Goal: Check status

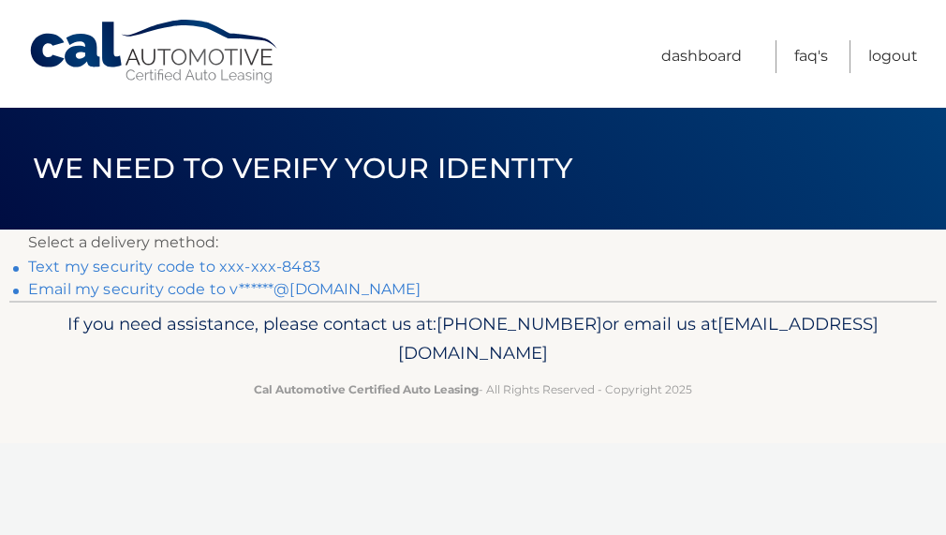
click at [295, 292] on link "Email my security code to v******@[DOMAIN_NAME]" at bounding box center [224, 289] width 393 height 18
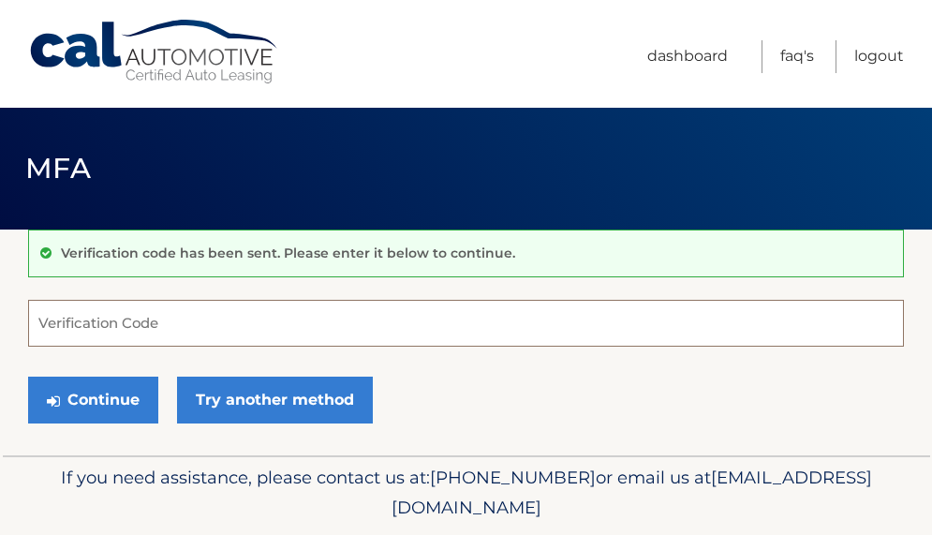
click at [340, 329] on input "Verification Code" at bounding box center [465, 323] width 875 height 47
type input "633411"
click at [28, 376] on button "Continue" at bounding box center [93, 399] width 130 height 47
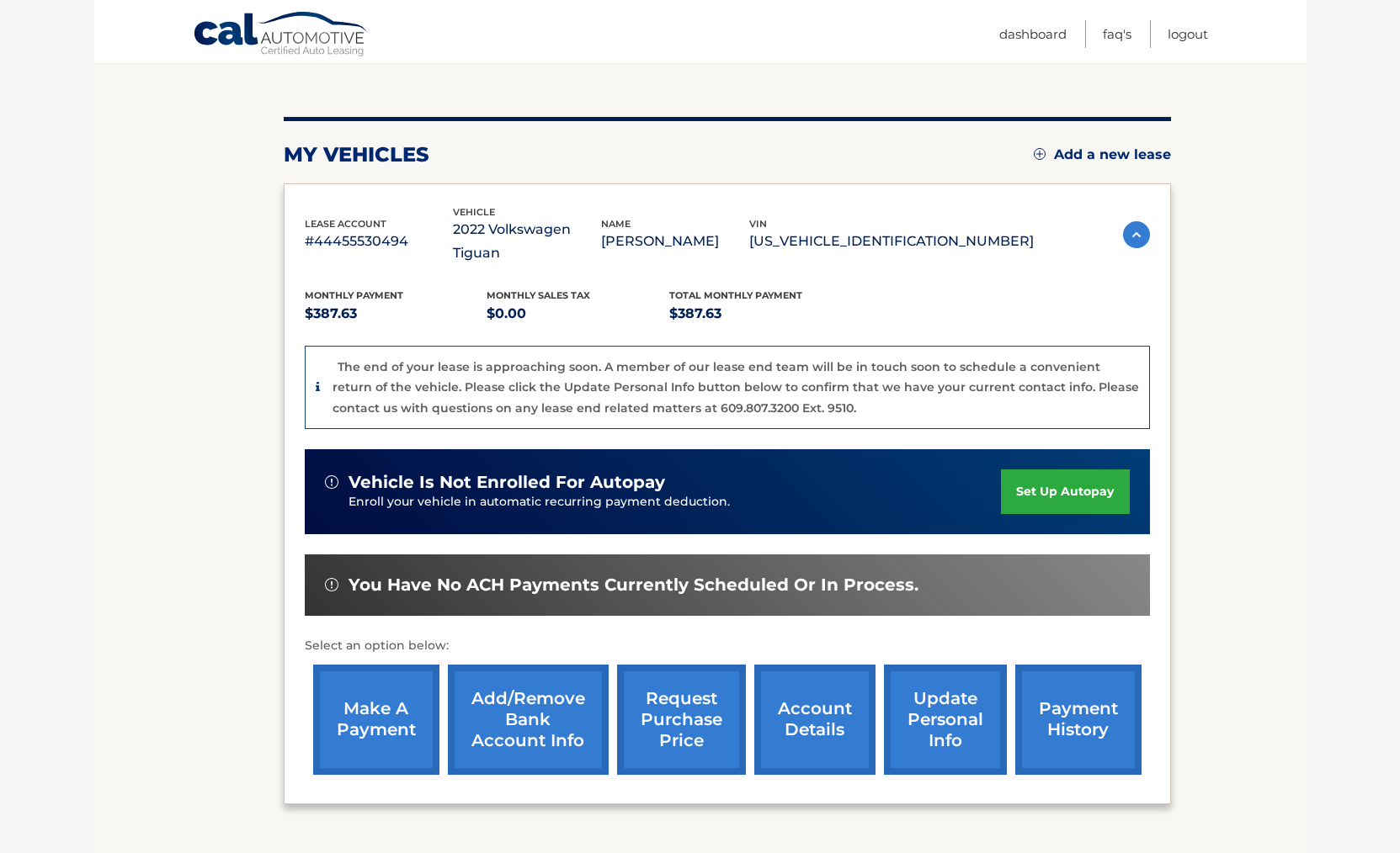
scroll to position [253, 0]
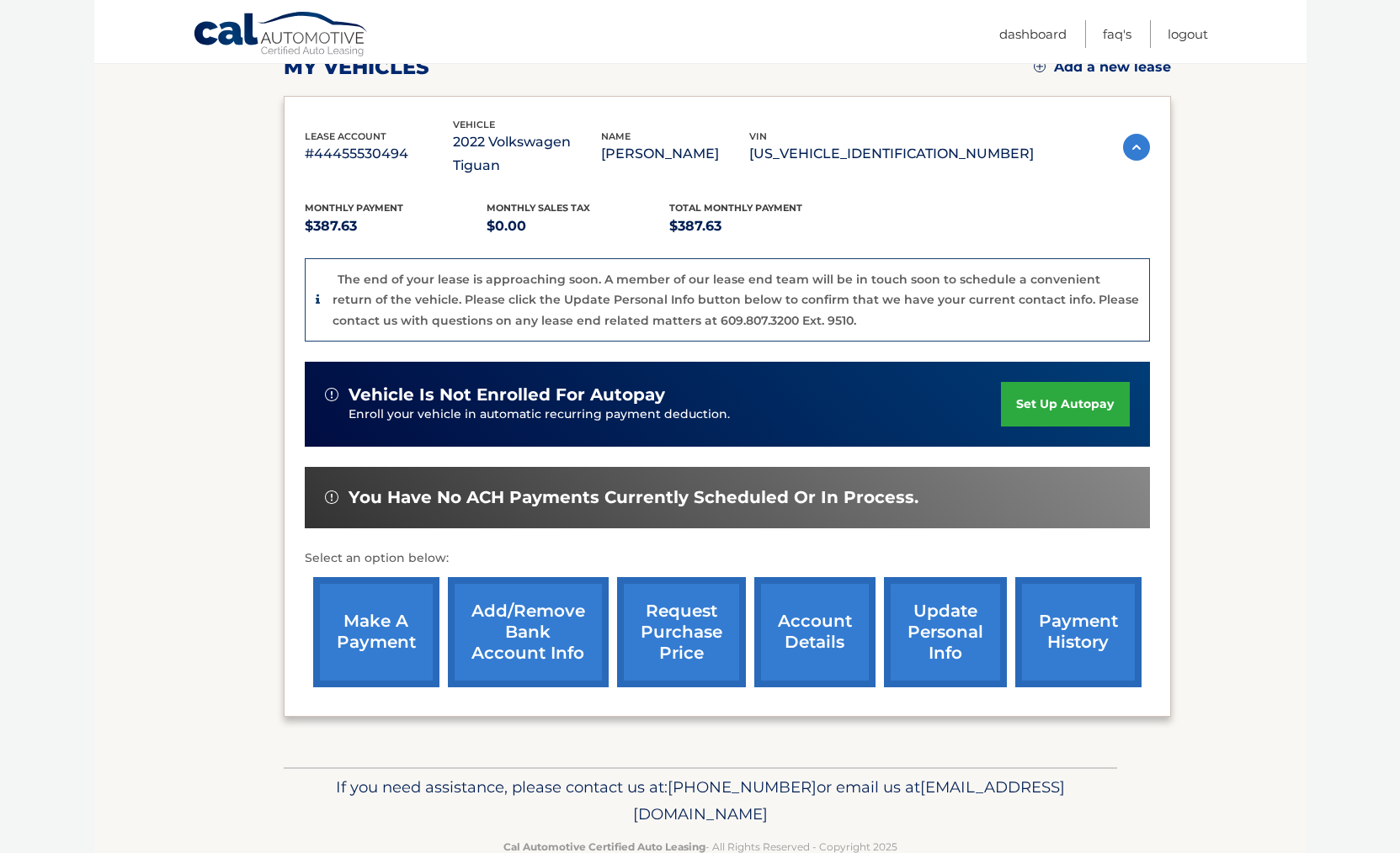
click at [833, 480] on link "account details" at bounding box center [815, 632] width 121 height 111
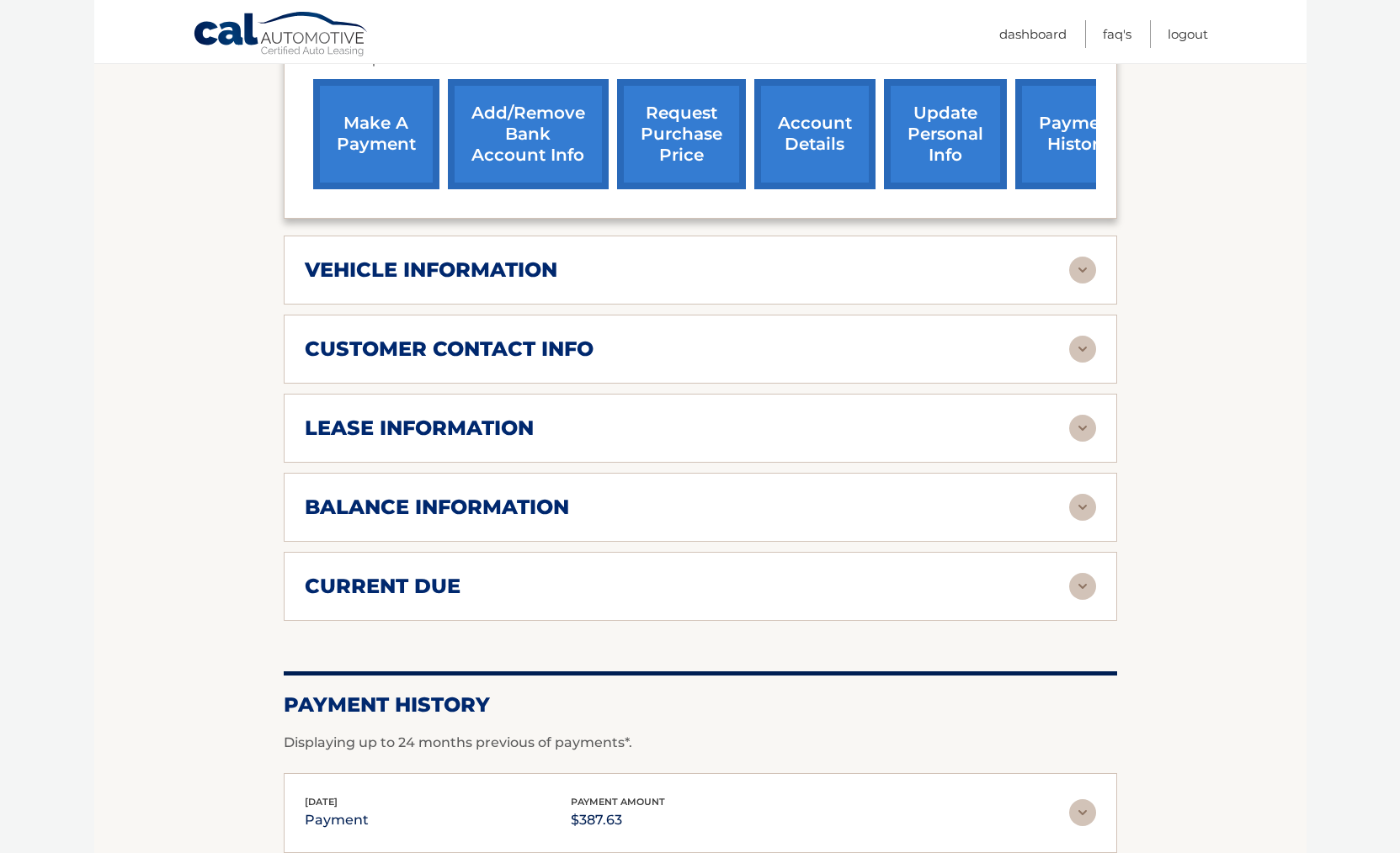
scroll to position [673, 0]
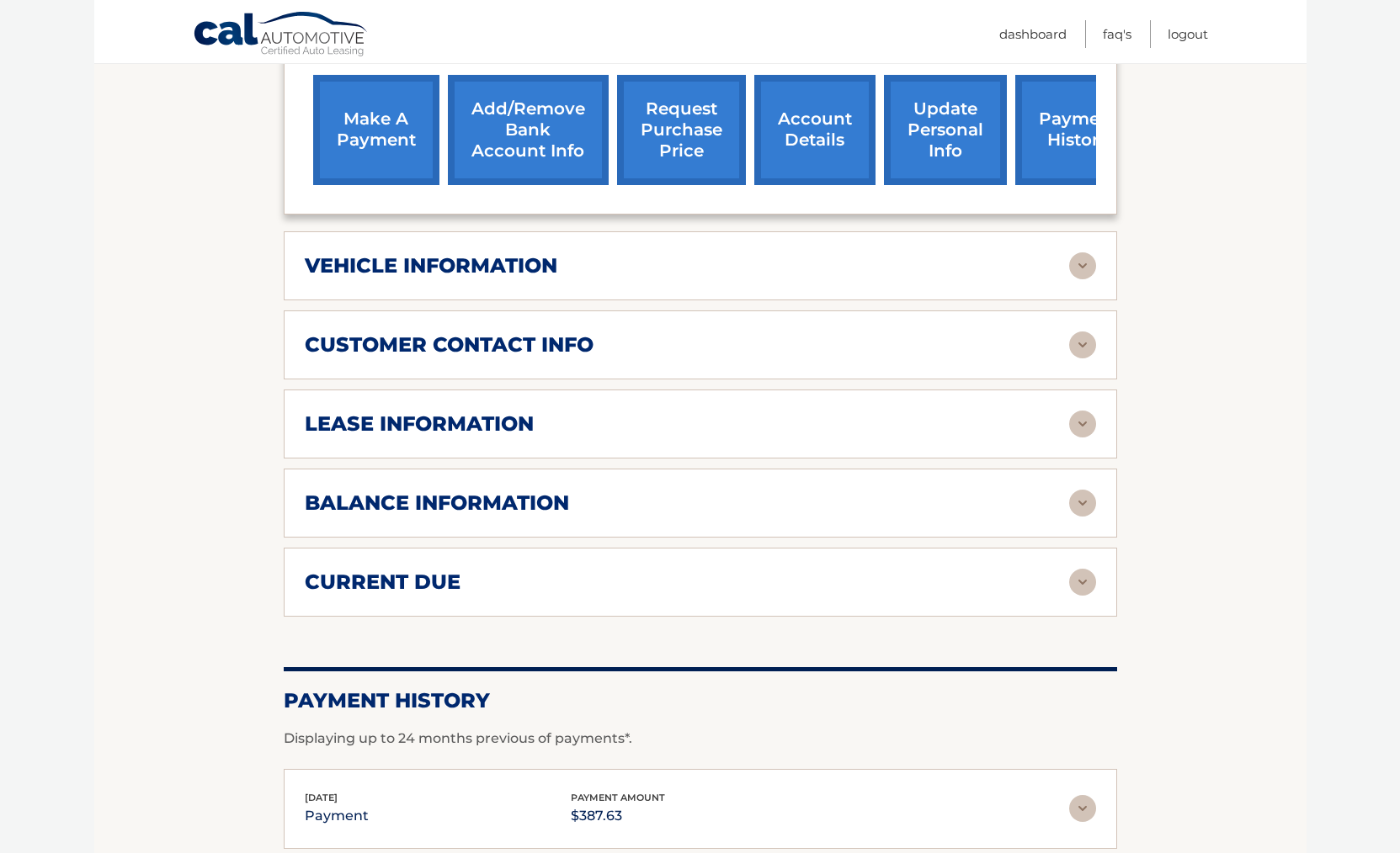
click at [511, 511] on h2 "balance information" at bounding box center [437, 503] width 264 height 25
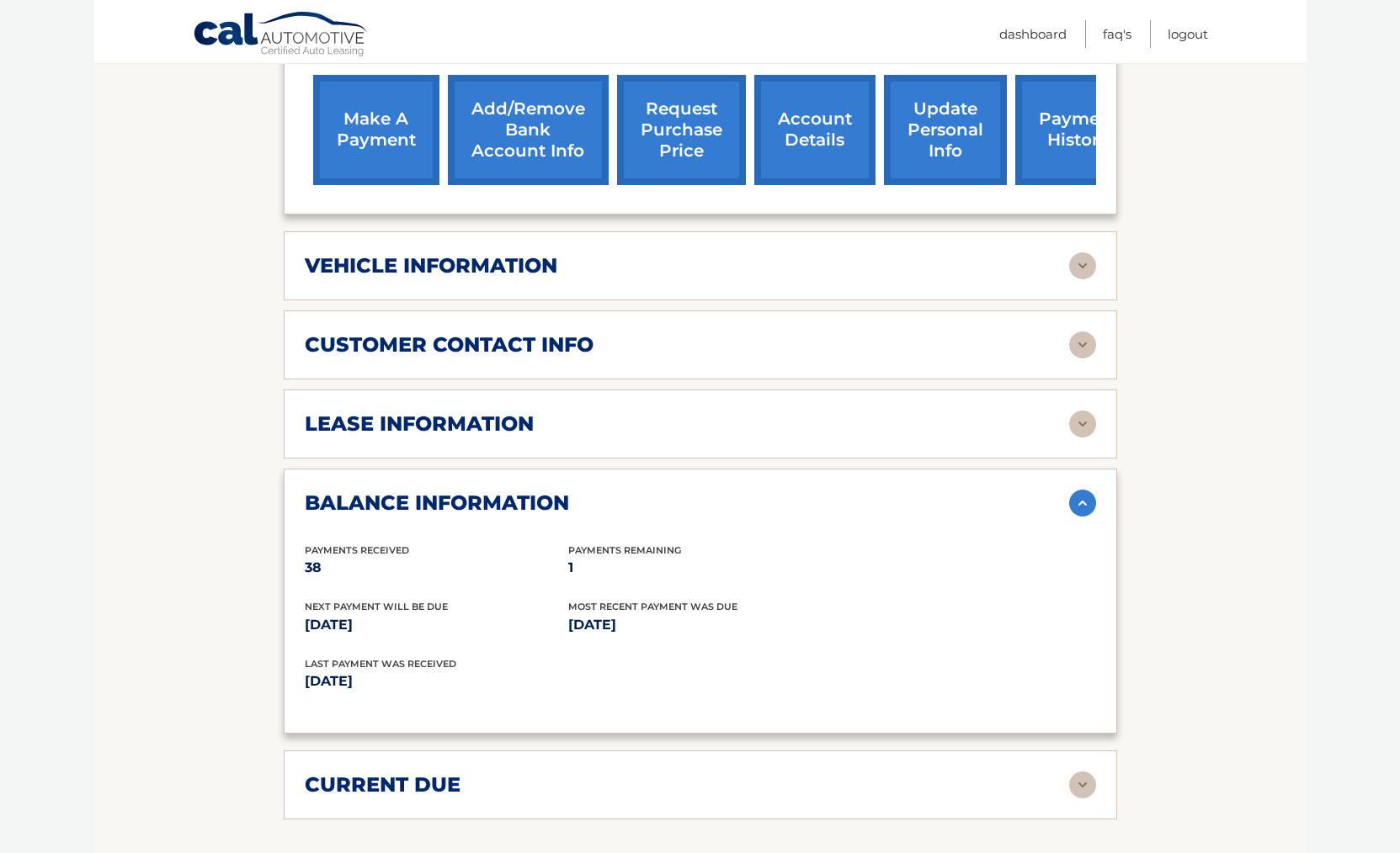
click at [725, 776] on div "current due" at bounding box center [687, 786] width 764 height 25
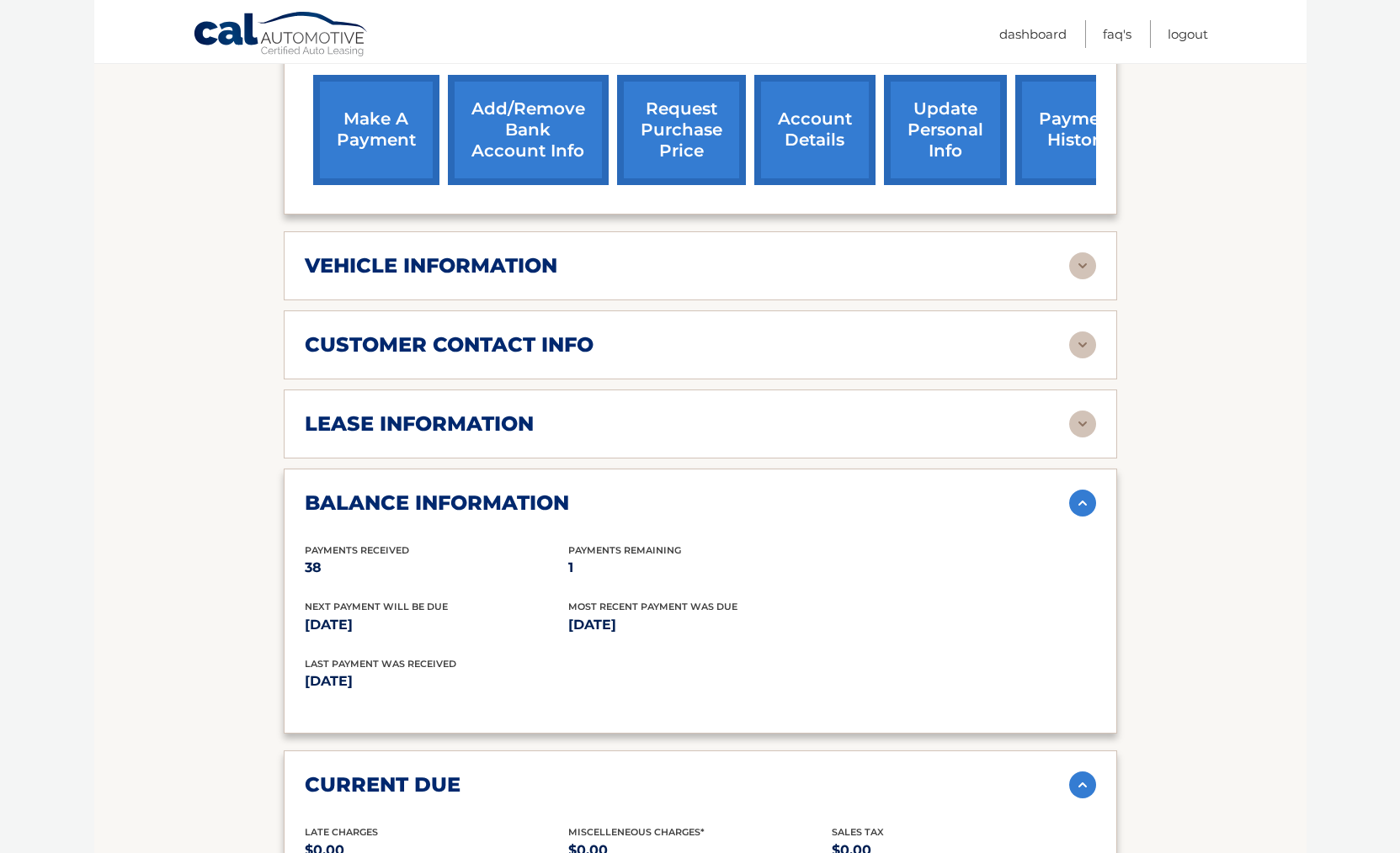
scroll to position [926, 0]
